Goal: Information Seeking & Learning: Check status

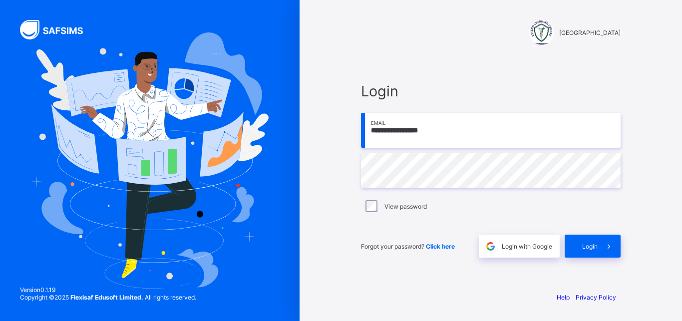
type input "**********"
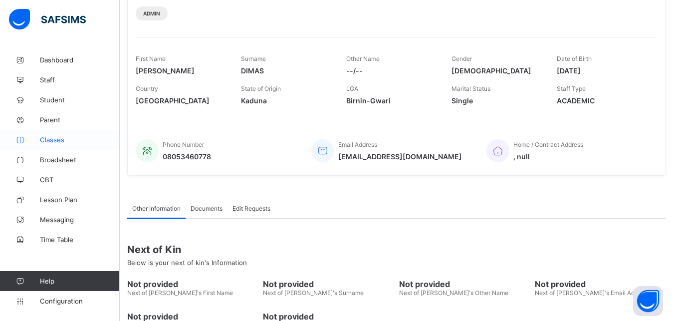
scroll to position [197, 0]
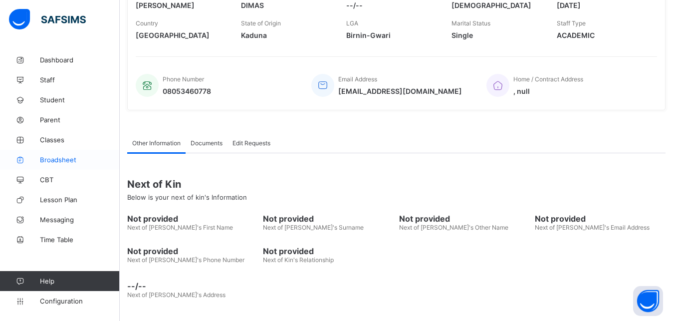
click at [55, 158] on span "Broadsheet" at bounding box center [80, 160] width 80 height 8
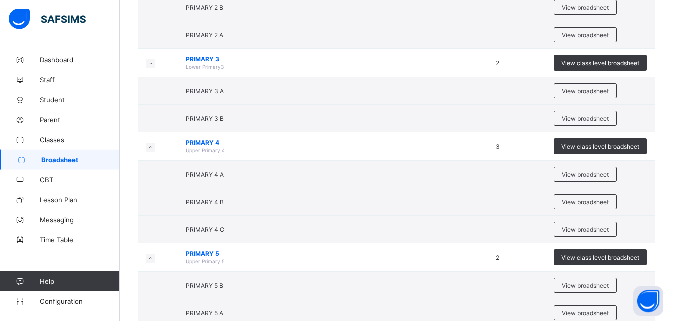
scroll to position [764, 0]
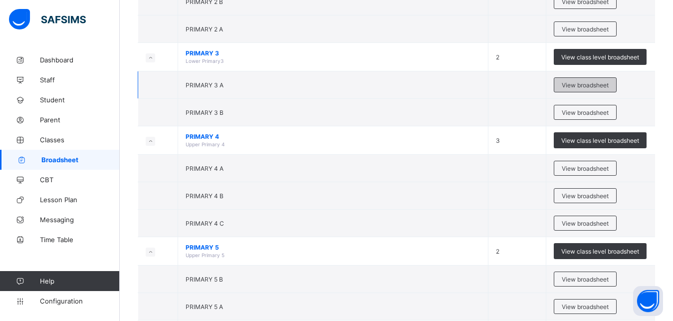
click at [591, 80] on div "View broadsheet" at bounding box center [585, 84] width 63 height 15
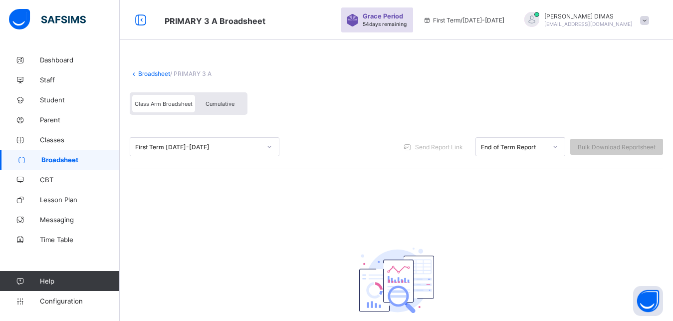
click at [54, 159] on span "Broadsheet" at bounding box center [80, 160] width 78 height 8
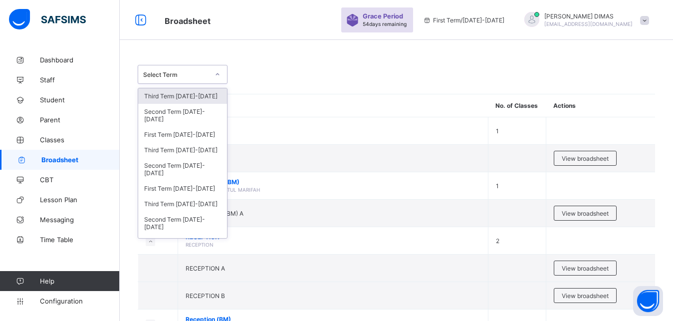
click at [216, 71] on icon at bounding box center [218, 74] width 6 height 10
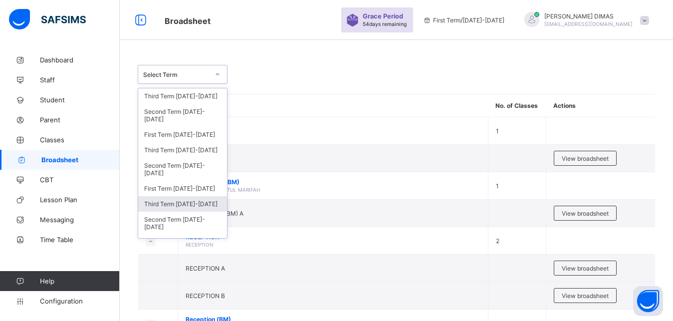
click at [179, 205] on div "Third Term 2023-2024" at bounding box center [182, 203] width 89 height 15
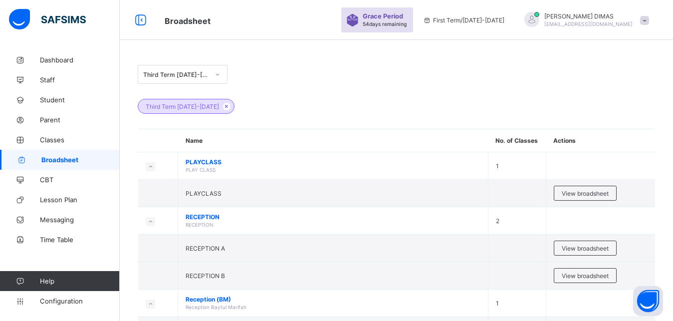
click at [215, 73] on div at bounding box center [217, 74] width 17 height 16
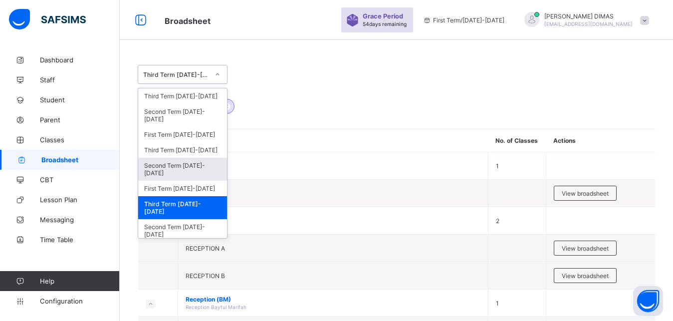
click at [165, 169] on div "Second Term 2024-2025" at bounding box center [182, 169] width 89 height 23
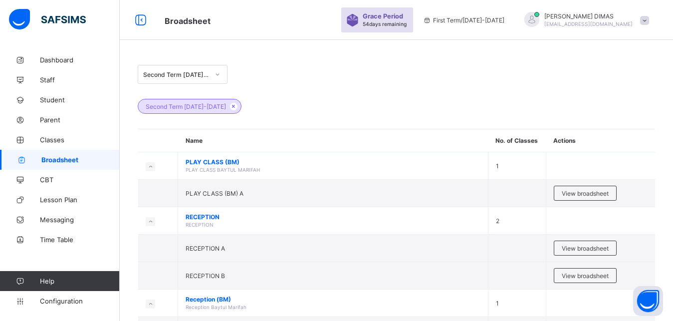
click at [216, 71] on div at bounding box center [217, 74] width 17 height 16
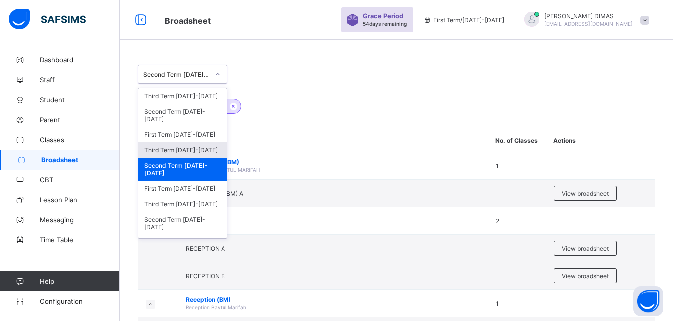
click at [193, 147] on div "Third Term 2024-2025" at bounding box center [182, 149] width 89 height 15
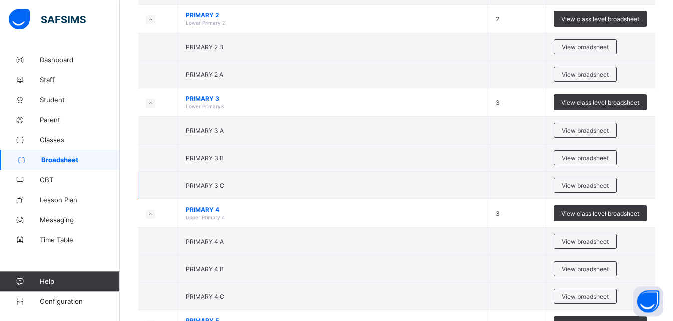
scroll to position [662, 0]
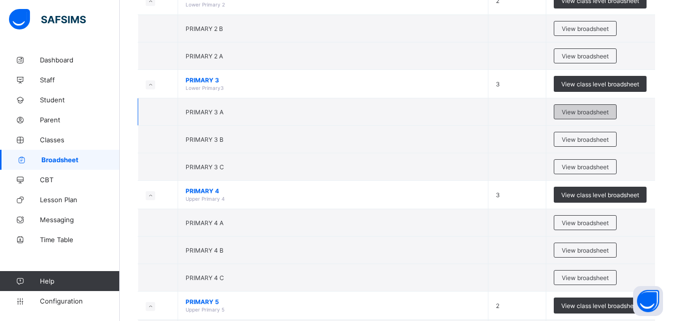
click at [579, 113] on span "View broadsheet" at bounding box center [585, 111] width 47 height 7
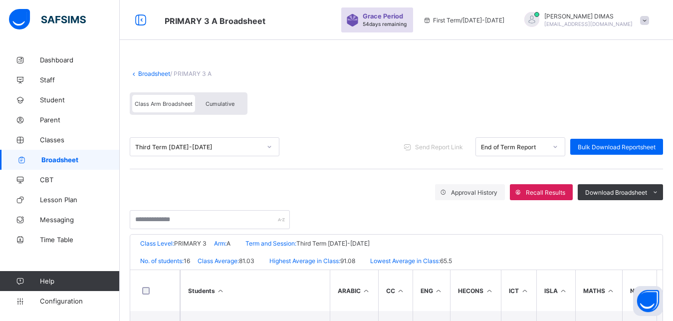
click at [62, 160] on span "Broadsheet" at bounding box center [80, 160] width 78 height 8
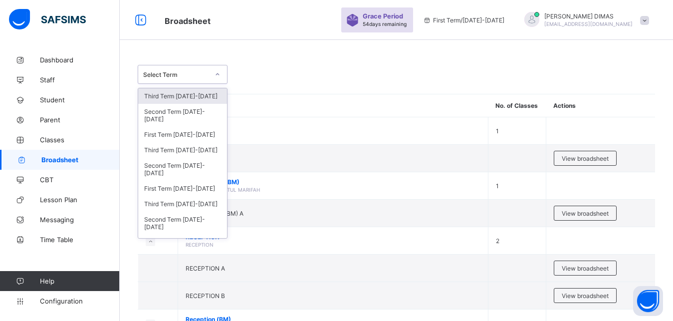
click at [216, 75] on icon at bounding box center [218, 74] width 6 height 10
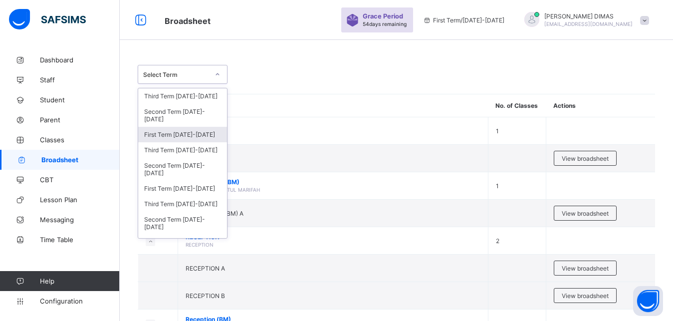
scroll to position [26, 0]
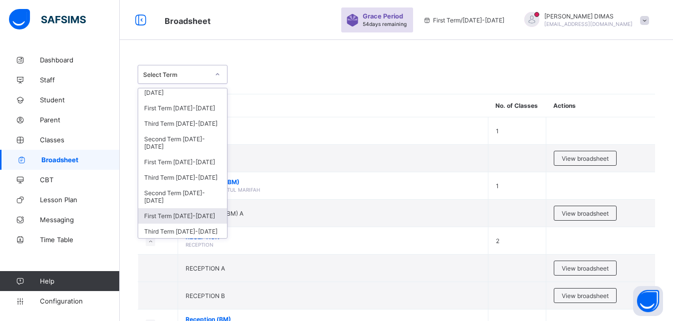
click at [181, 215] on div "First Term 2023-2024" at bounding box center [182, 215] width 89 height 15
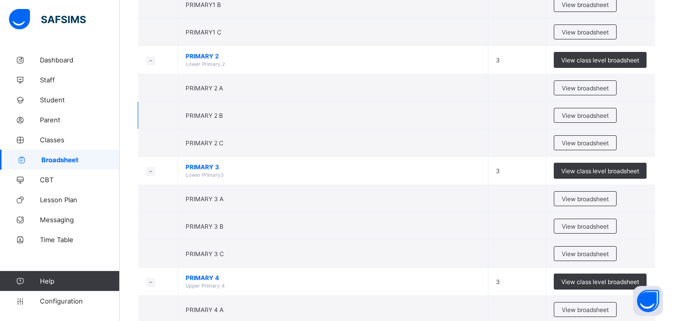
scroll to position [611, 0]
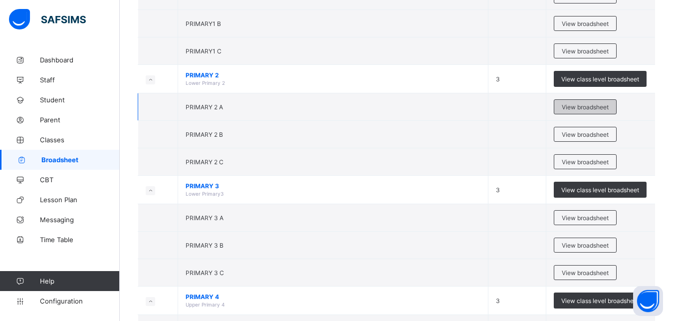
click at [584, 104] on span "View broadsheet" at bounding box center [585, 106] width 47 height 7
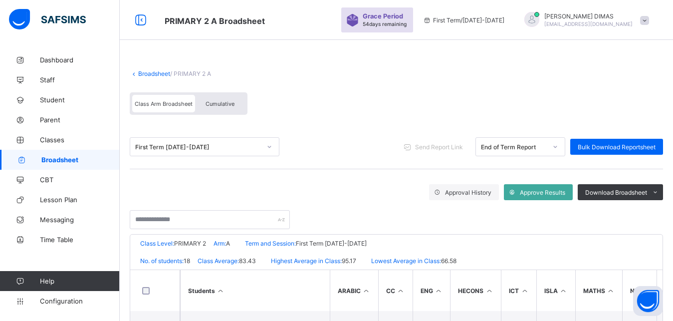
click at [63, 156] on span "Broadsheet" at bounding box center [80, 160] width 78 height 8
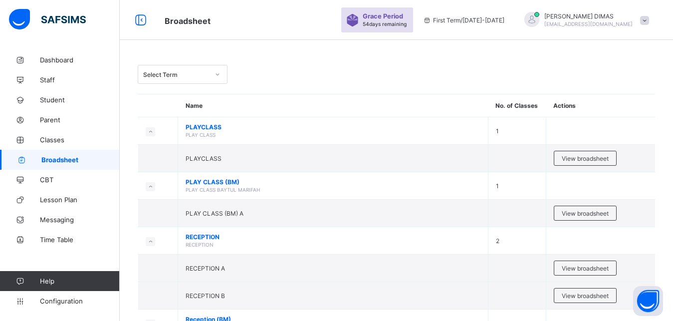
click at [216, 72] on icon at bounding box center [218, 74] width 6 height 10
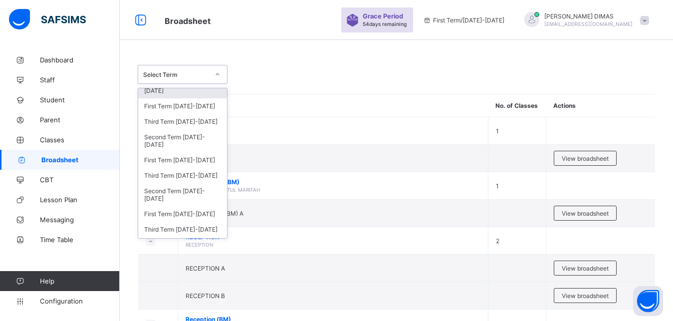
scroll to position [38, 0]
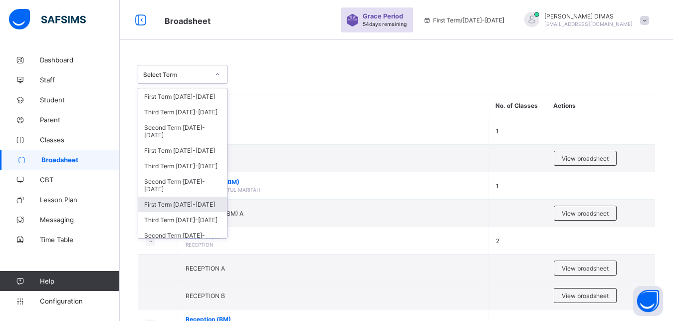
click at [181, 205] on div "First Term 2023-2024" at bounding box center [182, 204] width 89 height 15
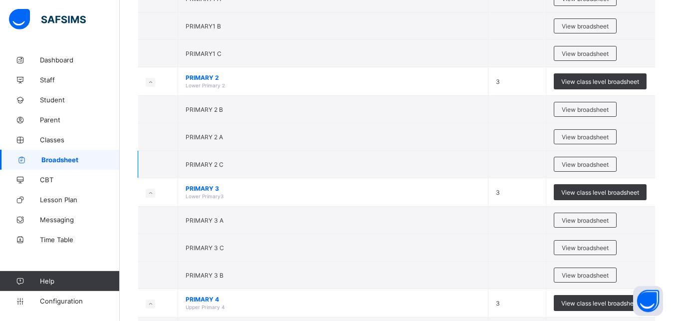
scroll to position [611, 0]
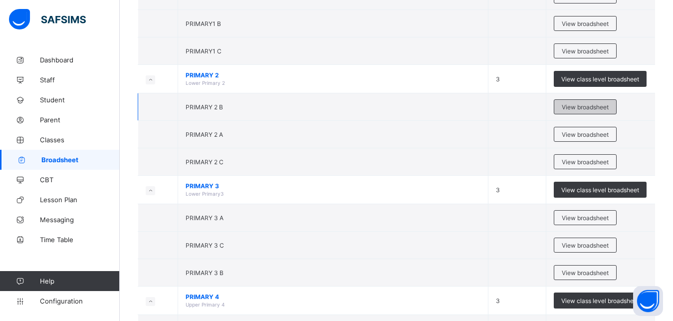
click at [586, 102] on div "View broadsheet" at bounding box center [585, 106] width 63 height 15
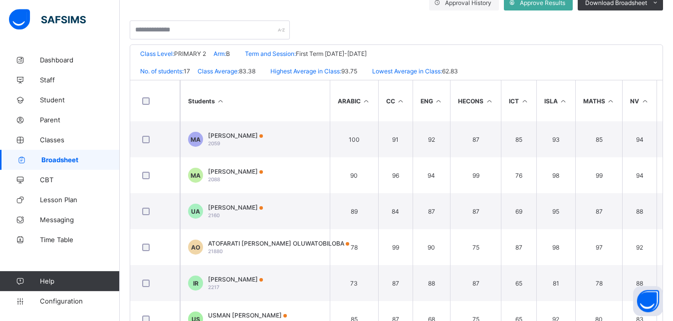
scroll to position [219, 0]
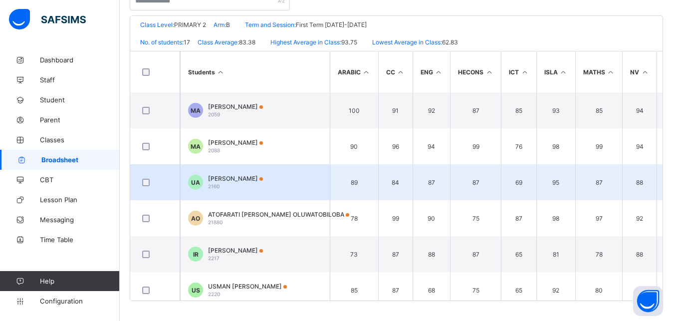
click at [228, 177] on span "[PERSON_NAME]" at bounding box center [235, 178] width 55 height 7
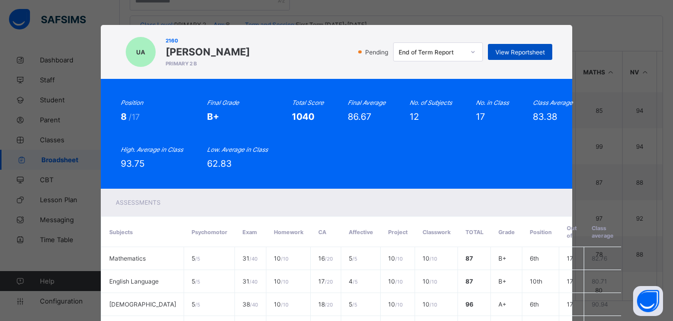
click at [511, 50] on span "View Reportsheet" at bounding box center [520, 51] width 49 height 7
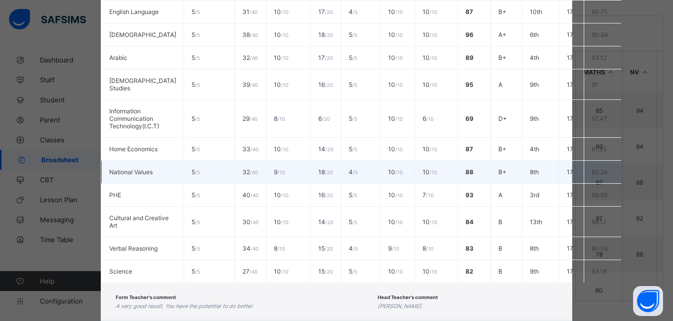
scroll to position [321, 0]
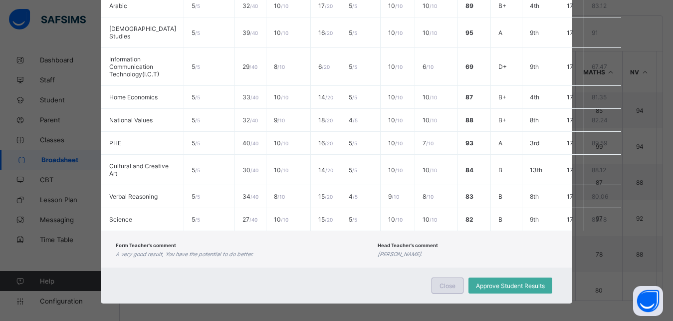
click at [444, 282] on span "Close" at bounding box center [448, 285] width 16 height 7
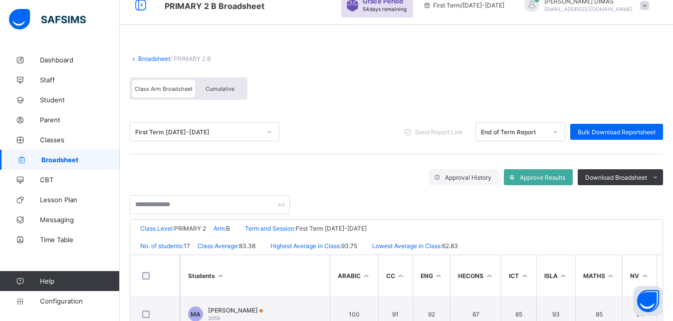
scroll to position [0, 0]
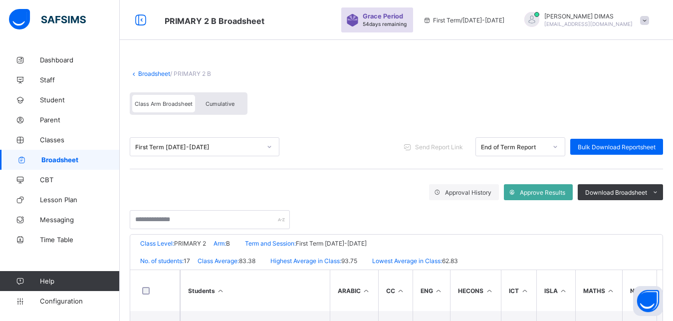
click at [269, 143] on div at bounding box center [269, 147] width 17 height 16
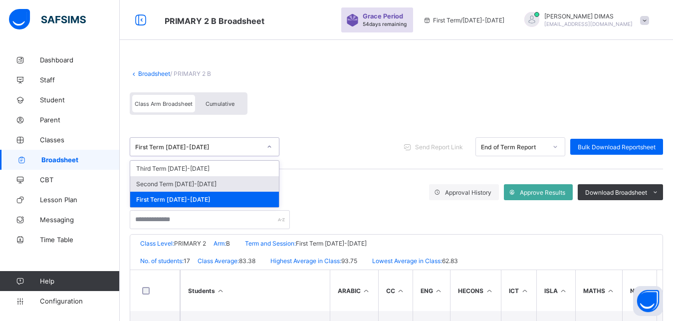
click at [195, 185] on div "Second Term 2023-2024" at bounding box center [204, 183] width 149 height 15
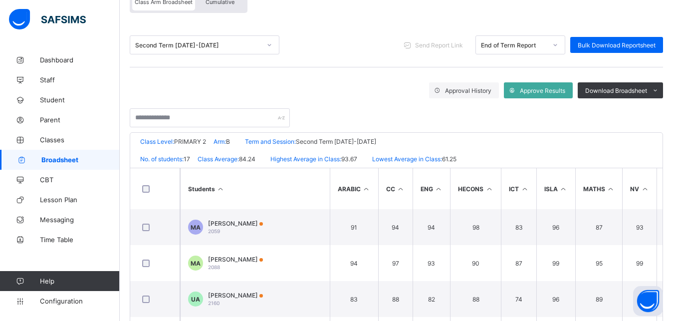
scroll to position [219, 0]
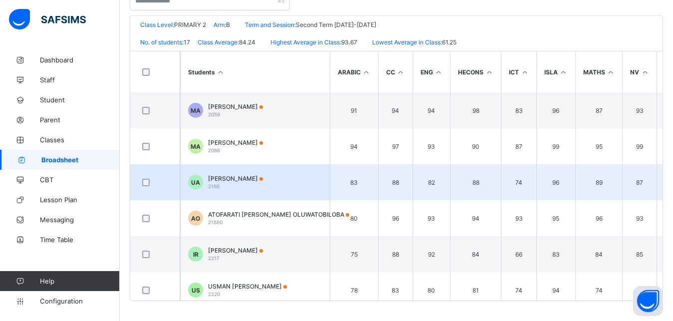
click at [224, 180] on span "[PERSON_NAME]" at bounding box center [235, 178] width 55 height 7
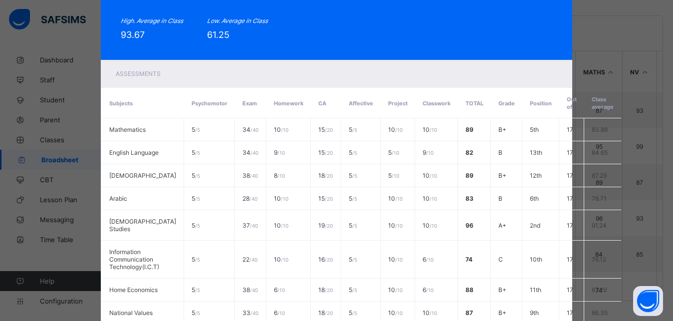
scroll to position [7, 0]
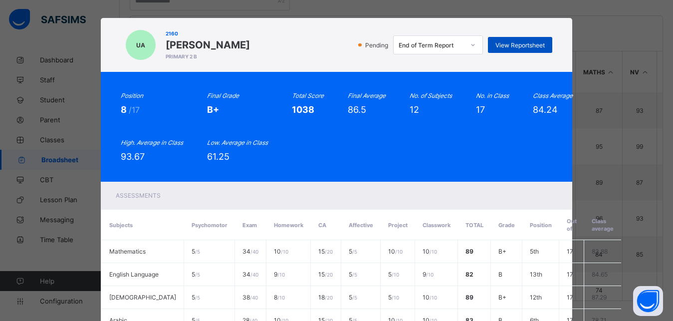
click at [516, 41] on div "View Reportsheet" at bounding box center [520, 45] width 64 height 16
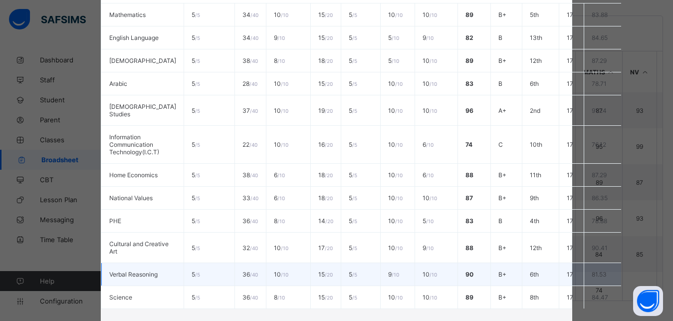
scroll to position [321, 0]
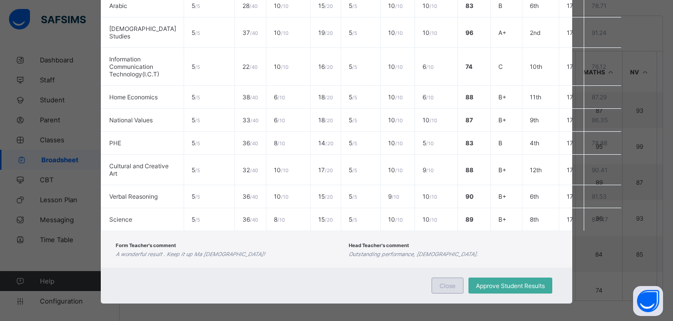
click at [444, 282] on span "Close" at bounding box center [448, 285] width 16 height 7
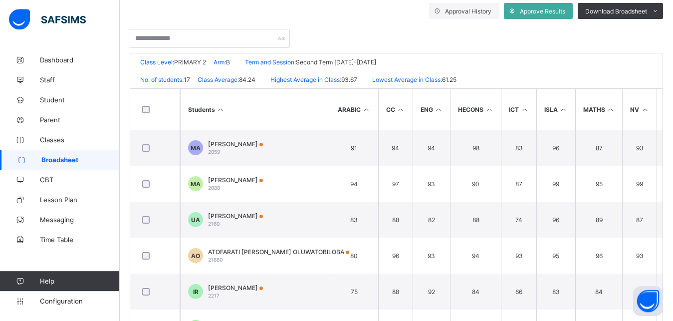
scroll to position [15, 0]
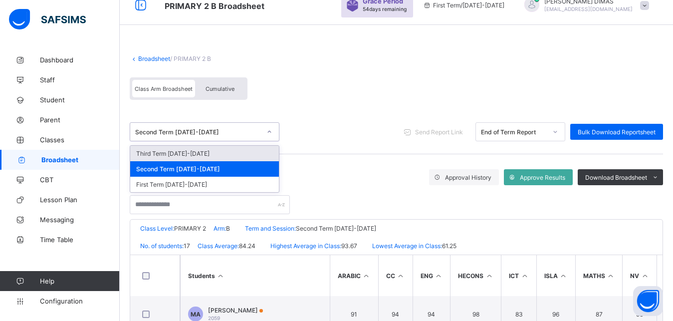
click at [269, 129] on icon at bounding box center [269, 132] width 6 height 10
click at [188, 154] on div "Third Term 2023-2024" at bounding box center [204, 153] width 149 height 15
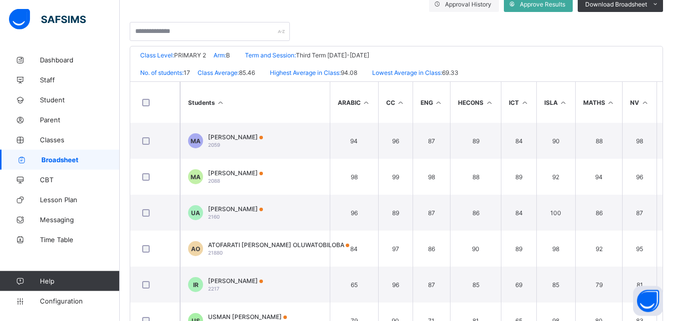
scroll to position [219, 0]
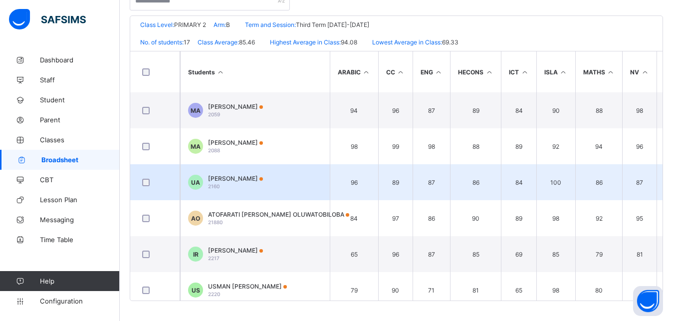
click at [228, 175] on span "[PERSON_NAME]" at bounding box center [235, 178] width 55 height 7
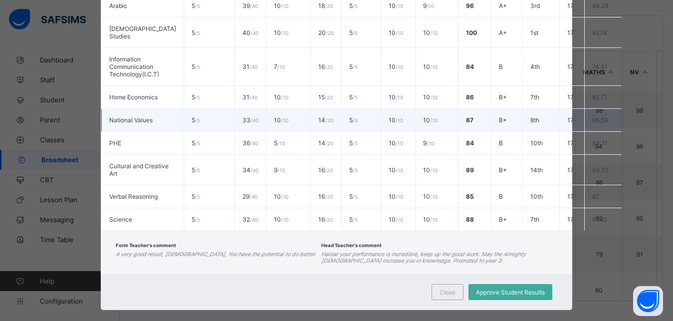
scroll to position [7, 0]
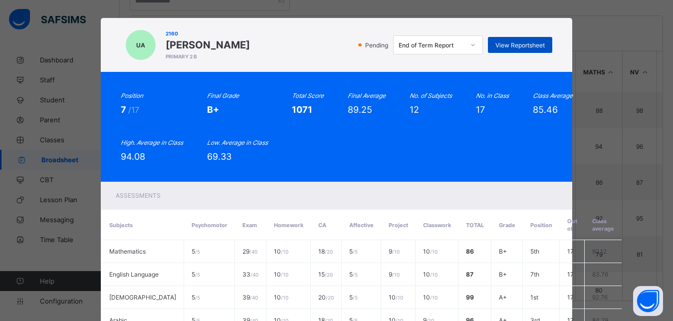
click at [518, 42] on span "View Reportsheet" at bounding box center [520, 44] width 49 height 7
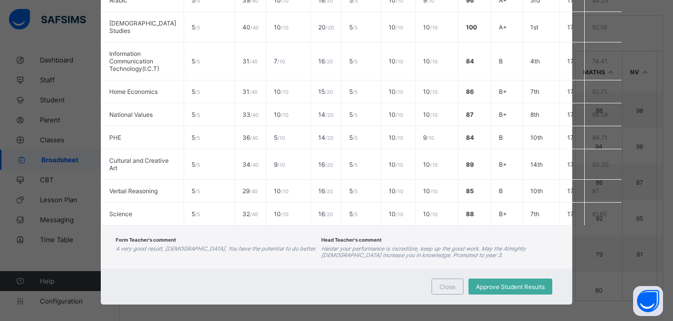
scroll to position [328, 0]
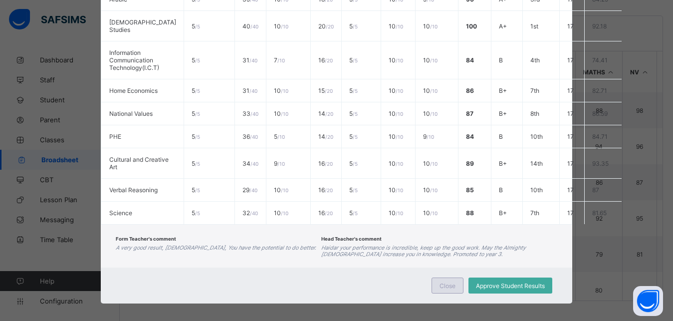
click at [447, 277] on div "Close" at bounding box center [448, 285] width 32 height 16
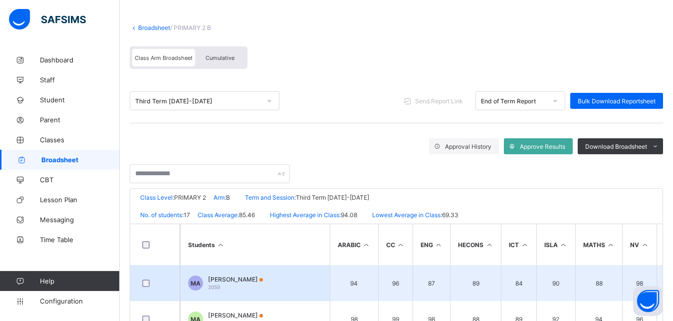
scroll to position [0, 0]
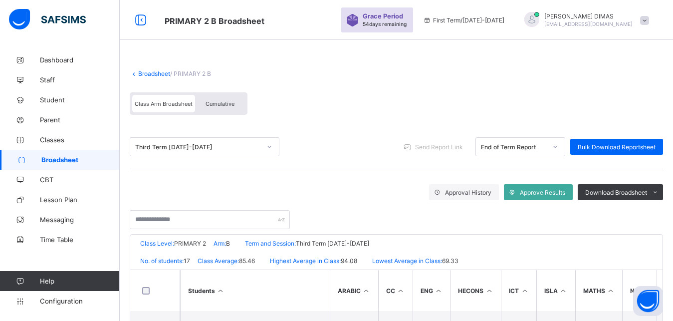
click at [220, 102] on span "Cumulative" at bounding box center [220, 103] width 29 height 7
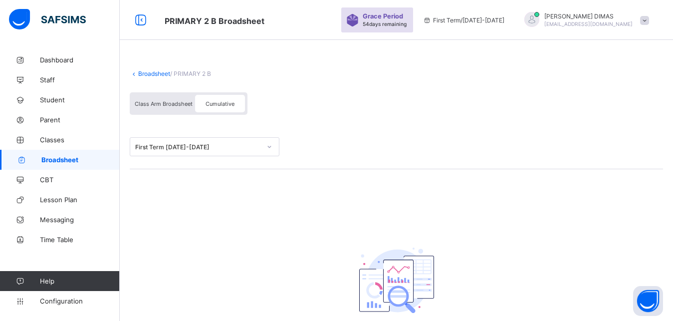
click at [266, 146] on icon at bounding box center [269, 147] width 6 height 10
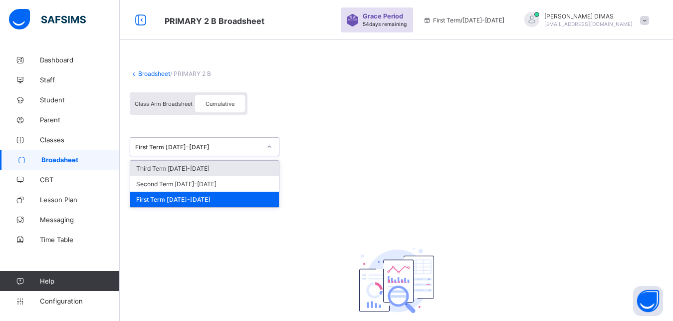
click at [185, 166] on div "Third Term 2023-2024" at bounding box center [204, 168] width 149 height 15
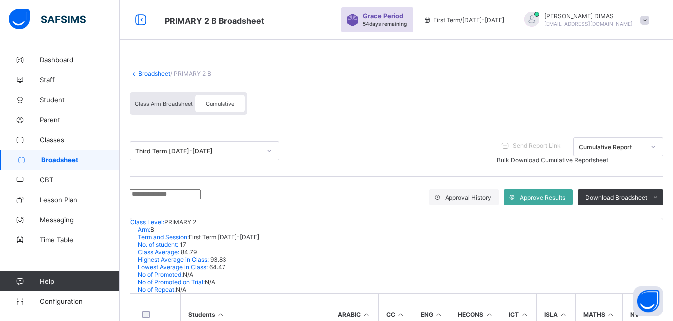
click at [215, 101] on span "Cumulative" at bounding box center [220, 103] width 29 height 7
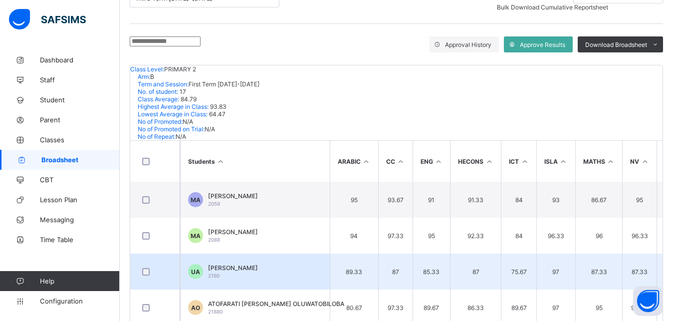
click at [229, 264] on span "[PERSON_NAME]" at bounding box center [233, 267] width 50 height 7
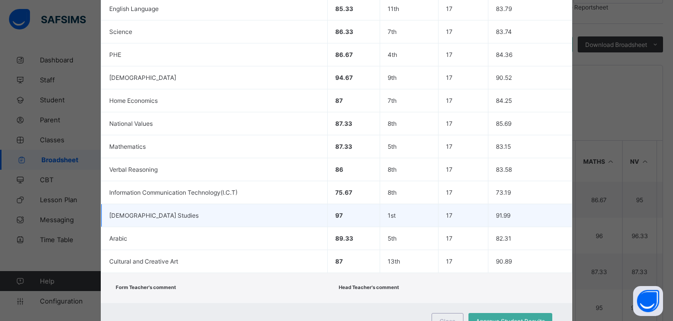
scroll to position [15, 0]
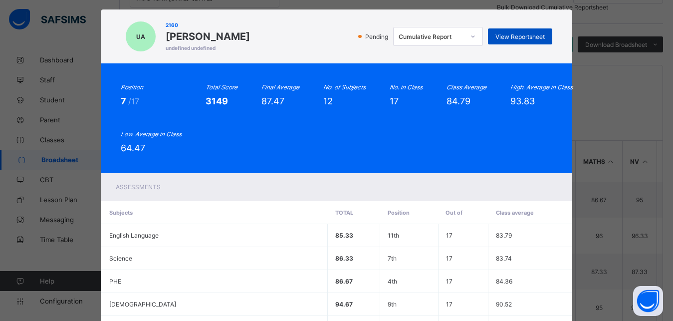
click at [509, 35] on span "View Reportsheet" at bounding box center [520, 36] width 49 height 7
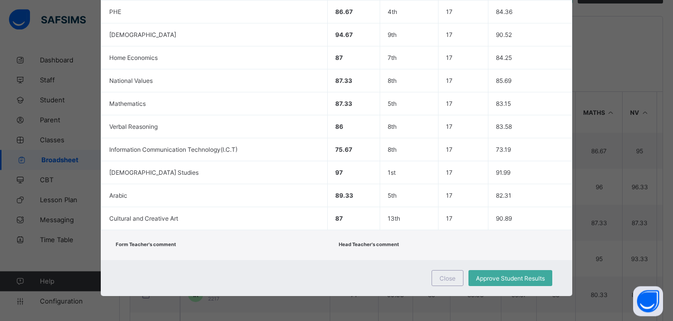
scroll to position [210, 0]
click at [443, 278] on span "Close" at bounding box center [448, 277] width 16 height 7
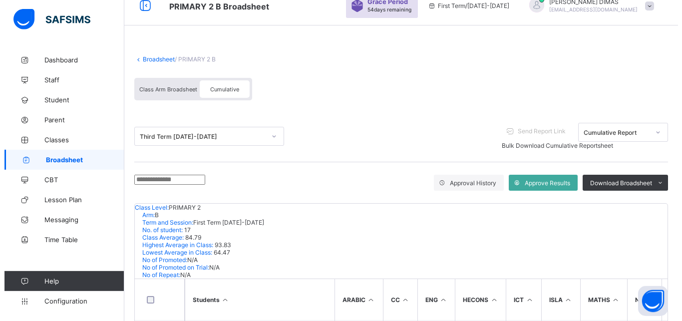
scroll to position [0, 0]
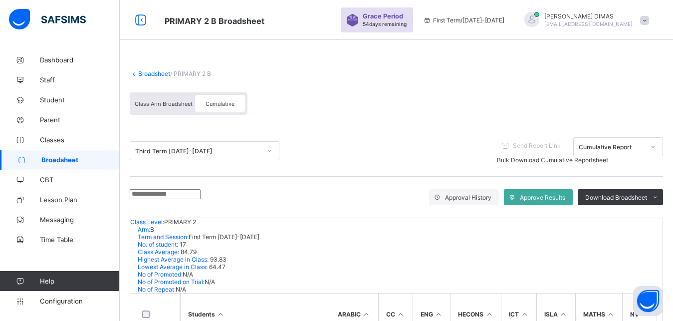
click at [618, 16] on span "WILSON DIMAS" at bounding box center [588, 15] width 88 height 7
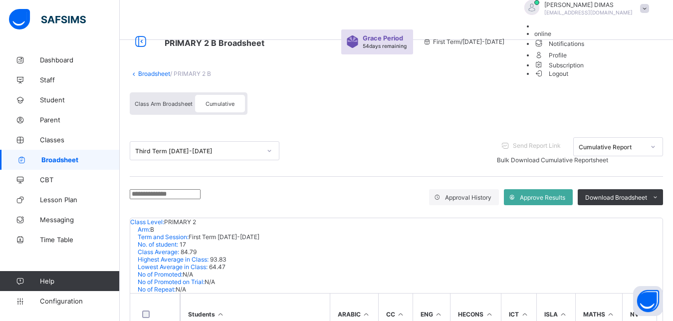
click at [569, 79] on span "Logout" at bounding box center [551, 73] width 34 height 10
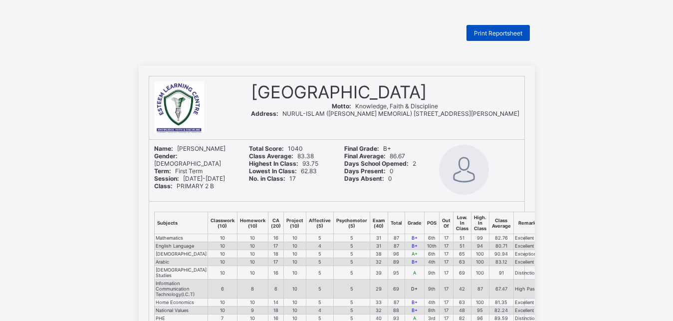
click at [500, 31] on span "Print Reportsheet" at bounding box center [498, 32] width 48 height 7
click at [494, 28] on div "Print Reportsheet" at bounding box center [498, 33] width 63 height 16
click at [499, 23] on html "Print Reportsheet ESTEEM LEARNING CENTRE Motto: Knowledge, Faith & Discipline A…" at bounding box center [336, 322] width 673 height 645
click at [498, 30] on span "Print Reportsheet" at bounding box center [498, 32] width 48 height 7
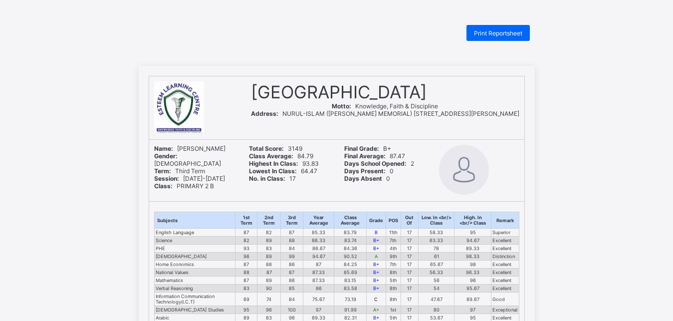
click at [495, 32] on span "Print Reportsheet" at bounding box center [498, 32] width 48 height 7
